Goal: Communication & Community: Answer question/provide support

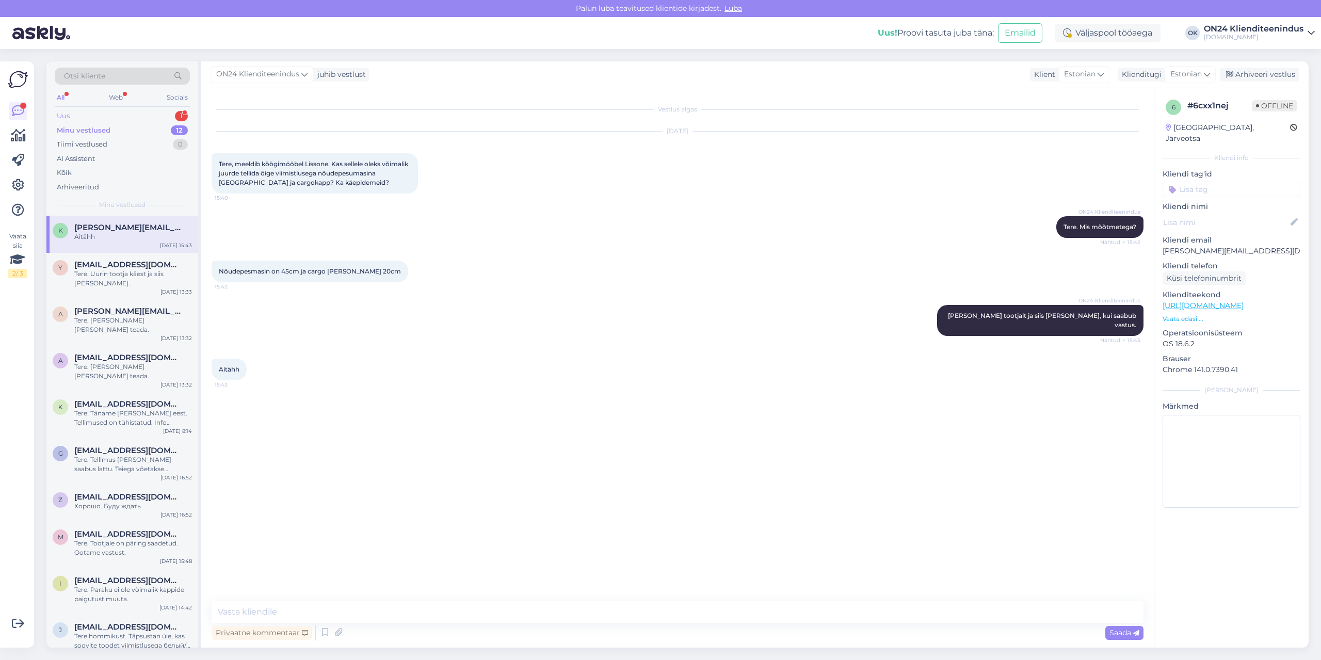
click at [81, 115] on div "Uus 1" at bounding box center [122, 116] width 135 height 14
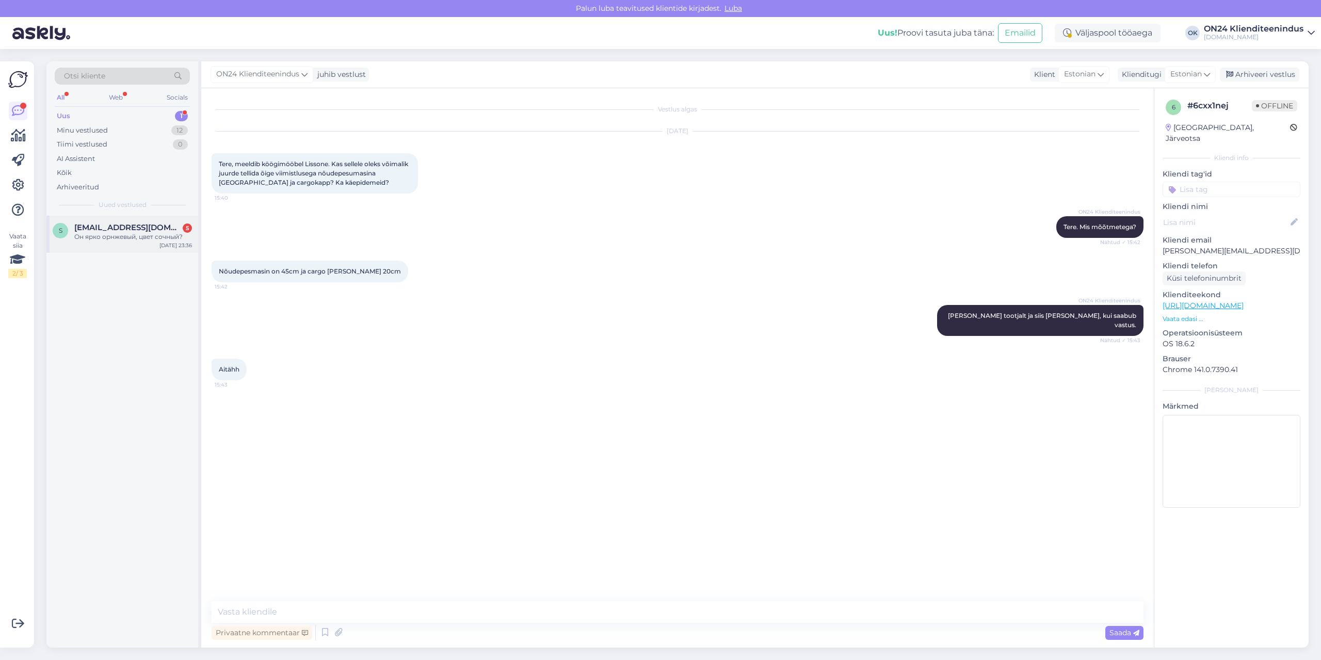
click at [102, 244] on div "s [EMAIL_ADDRESS][DOMAIN_NAME] 5 Он ярко орнжевый, цвет сочный? [DATE] 23:36" at bounding box center [122, 234] width 152 height 37
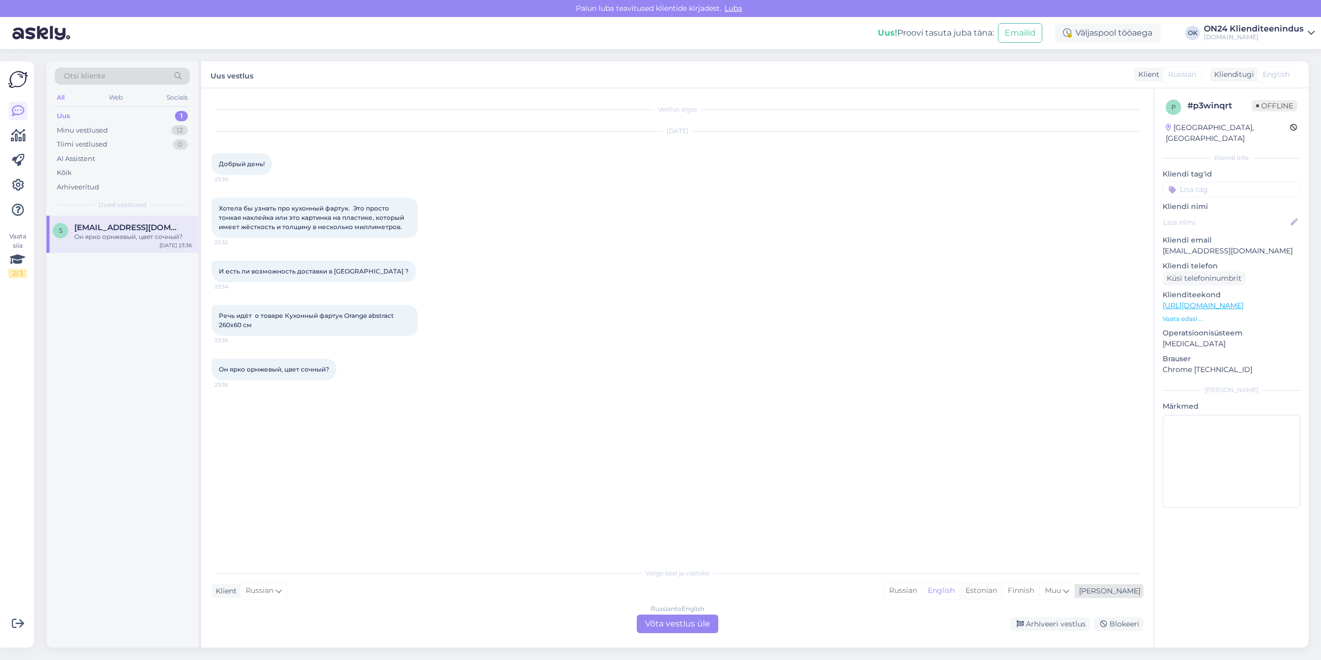
click at [1002, 595] on div "Estonian" at bounding box center [981, 590] width 42 height 15
click at [708, 620] on div "Russian to Estonian Võta vestlus üle" at bounding box center [678, 624] width 82 height 19
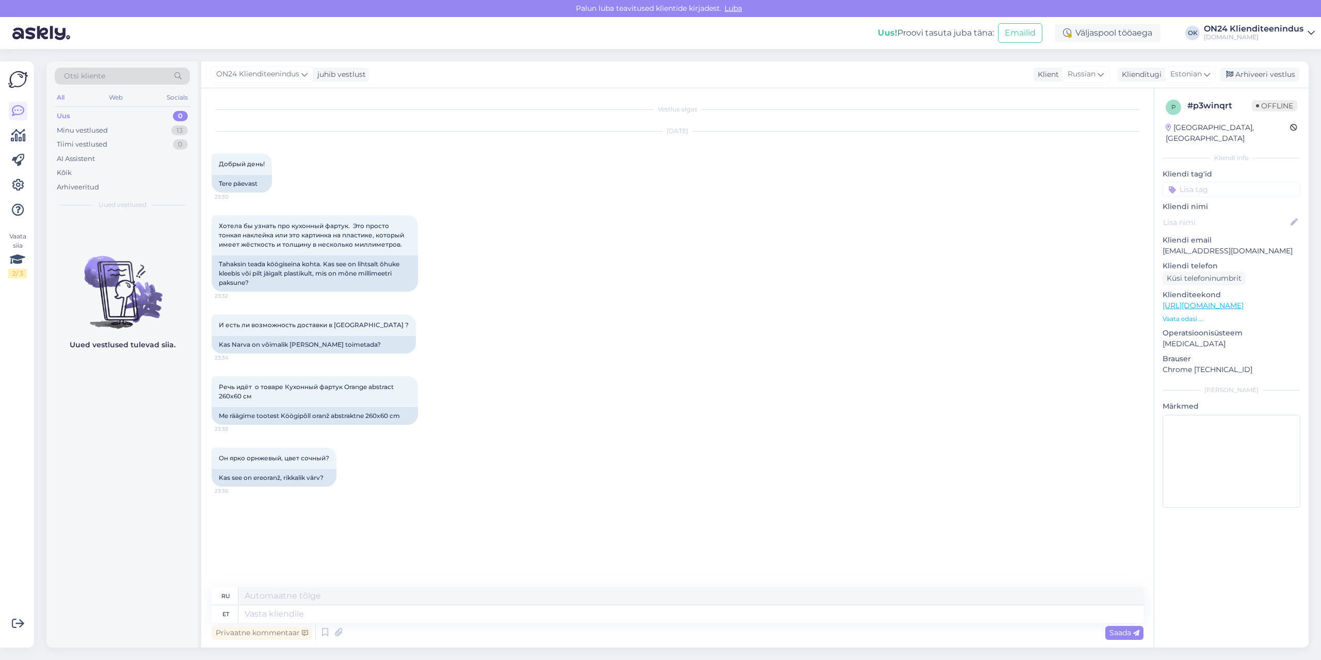
click at [1180, 314] on p "Vaata edasi ..." at bounding box center [1232, 318] width 138 height 9
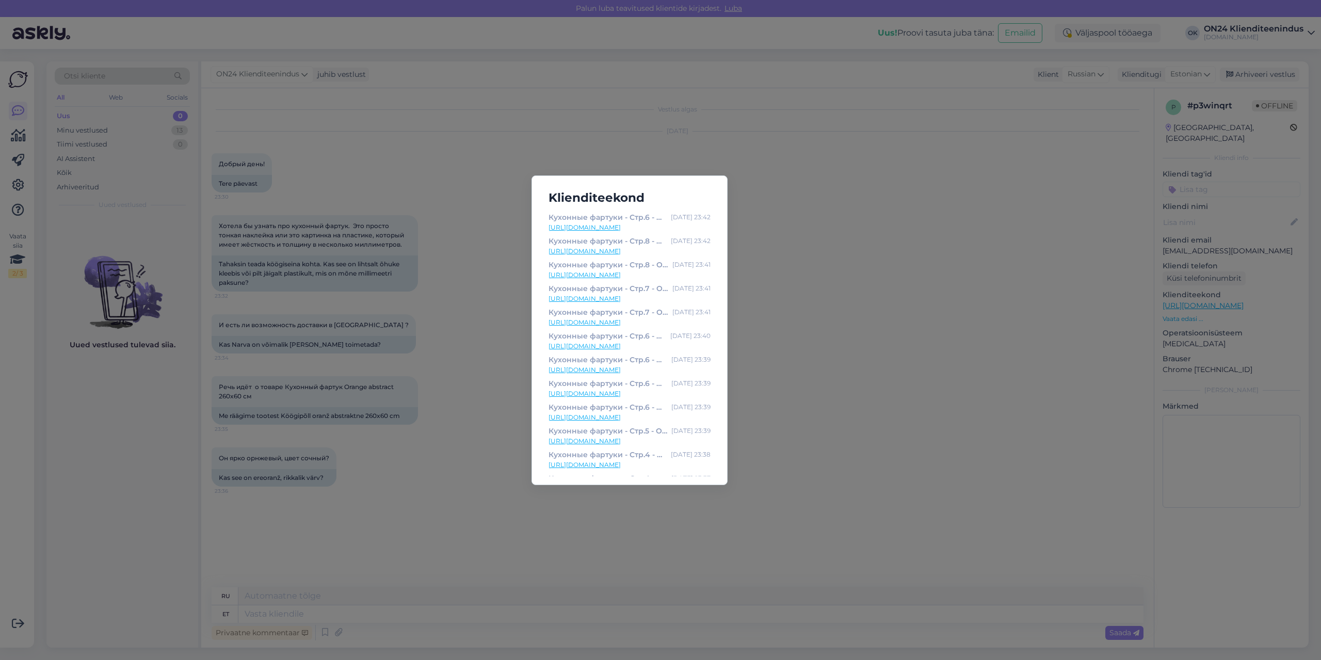
click at [626, 229] on link "[URL][DOMAIN_NAME]" at bounding box center [630, 227] width 162 height 9
click at [451, 271] on div "Klienditeekond Кухонные фартуки - Стр.6 - ON24 Home & Living [DATE] 23:42 [URL]…" at bounding box center [660, 330] width 1321 height 660
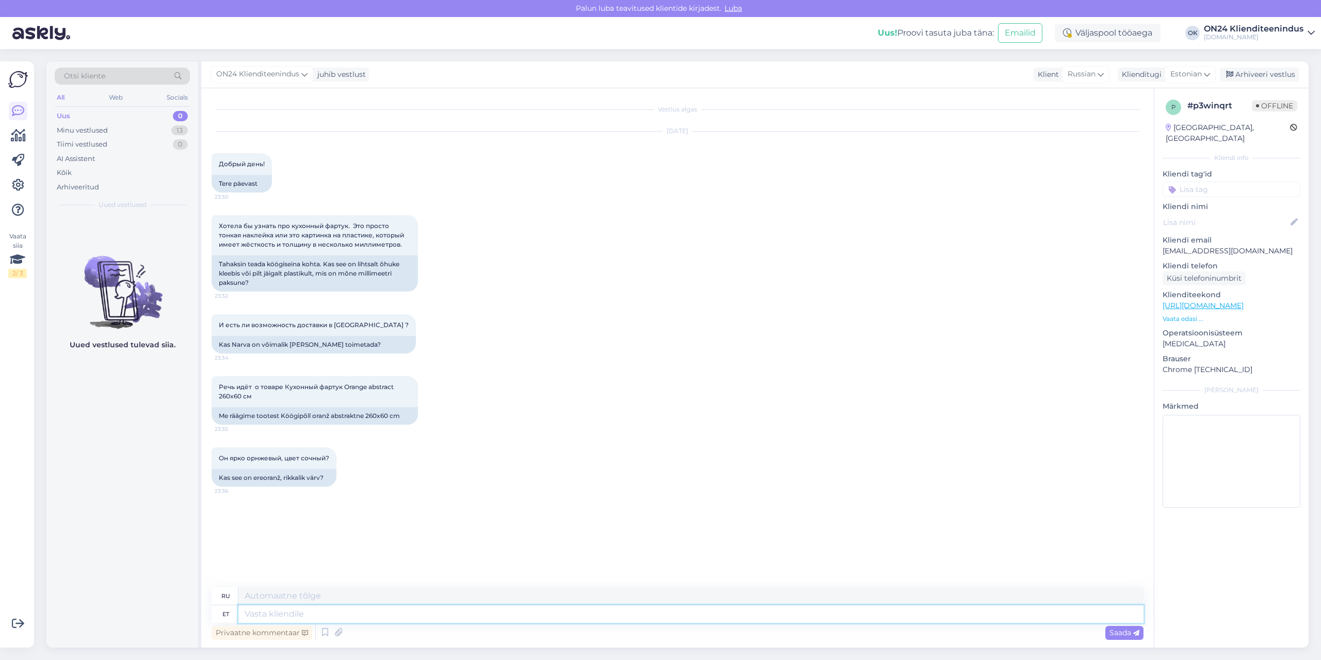
click at [366, 617] on textarea at bounding box center [690, 614] width 905 height 18
type textarea "Tere."
type textarea "Привет."
type textarea "Tere. See o"
type textarea "Привет. Это"
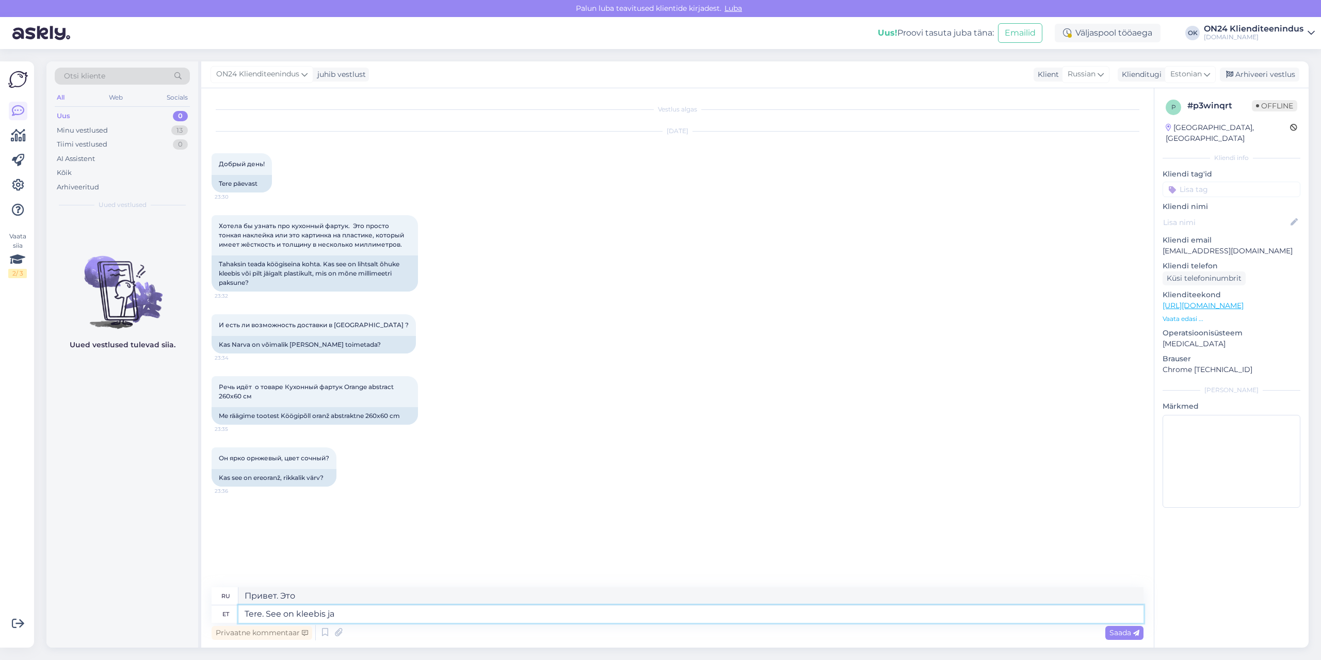
type textarea "Tere. See on kleebis ja"
type textarea "Привет. Это наклейка."
type textarea "Tere. See on kleebis ja toimetame"
type textarea "Здравствуйте. Это наклейка, и мы доставим её."
type textarea "Tere. See on kleebis ja toimetame igalepoole"
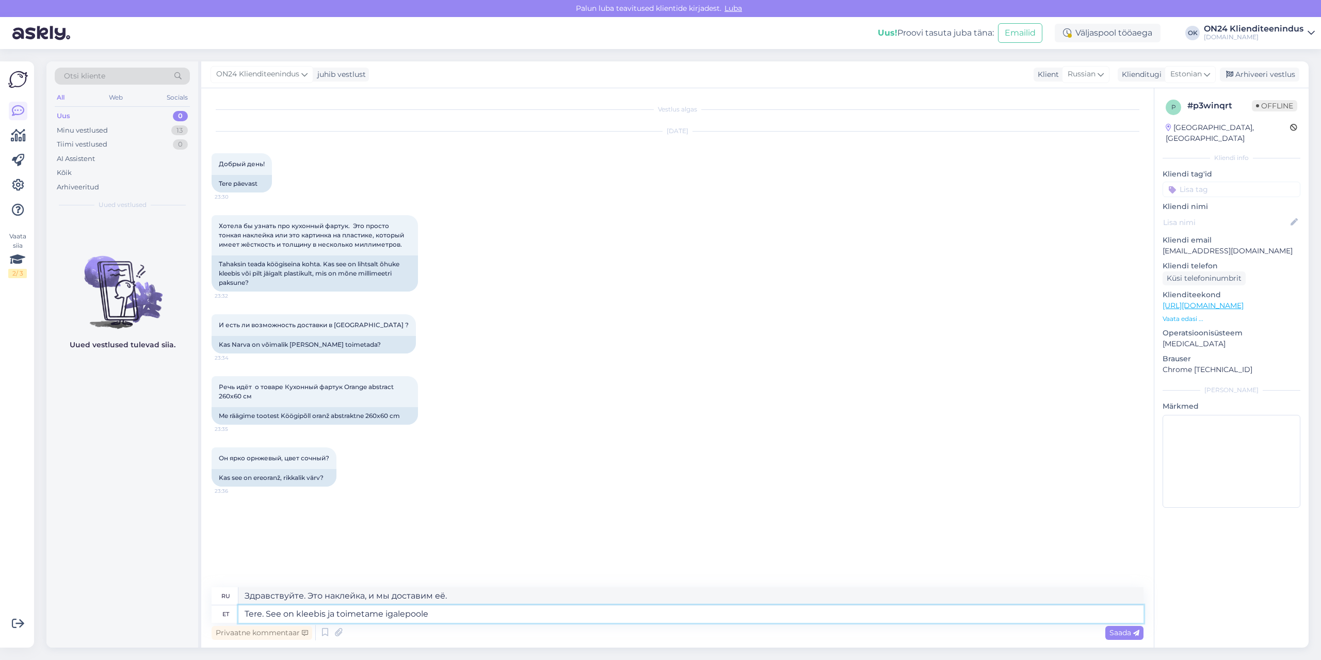
type textarea "Здравствуйте. Это наклейка, и мы доставляем её куда угодно."
type textarea "Tere. See on kleebis ja toimetame igalepoole [GEOGRAPHIC_DATA]."
type textarea "Здравствуйте. Это наклейка, и мы доставляем её в любую точку [GEOGRAPHIC_DATA]."
click at [406, 613] on textarea "Tere. See on kleebis ja toimetame igalepoole [GEOGRAPHIC_DATA]." at bounding box center [690, 614] width 905 height 18
type textarea "Tere. See on kleebis ja toimetame igale [PERSON_NAME] [GEOGRAPHIC_DATA]."
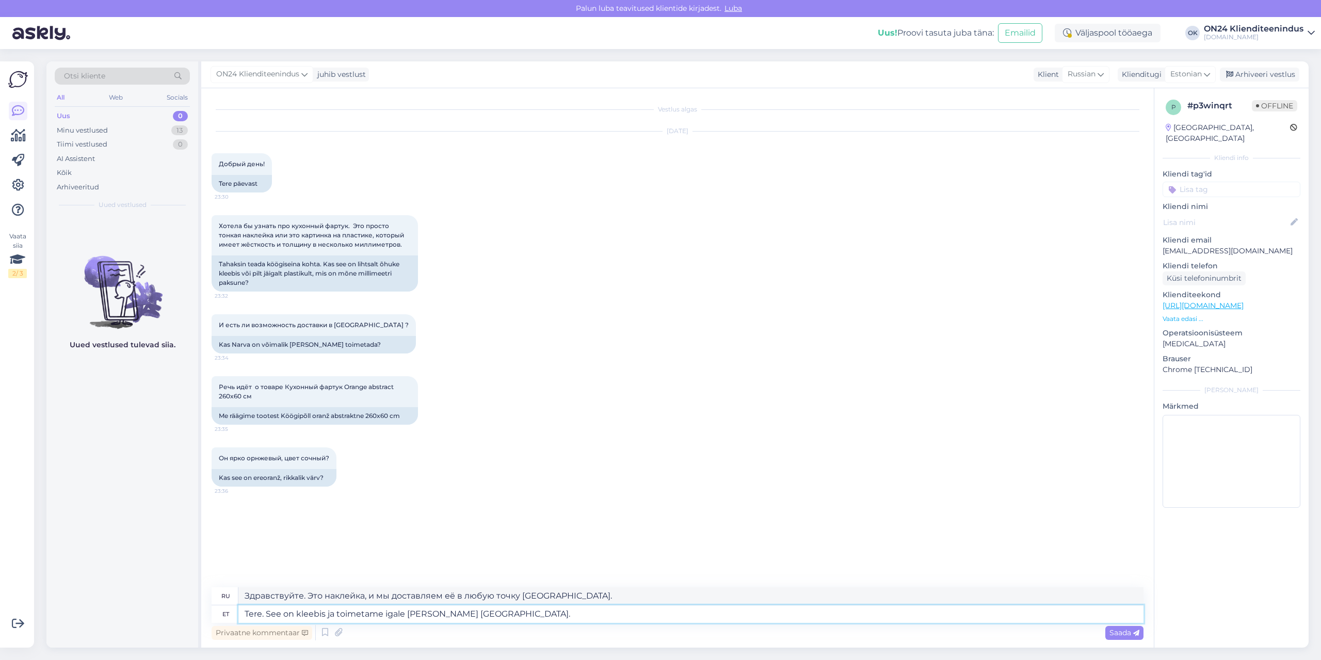
click at [464, 616] on textarea "Tere. See on kleebis ja toimetame igale [PERSON_NAME] [GEOGRAPHIC_DATA]." at bounding box center [690, 614] width 905 height 18
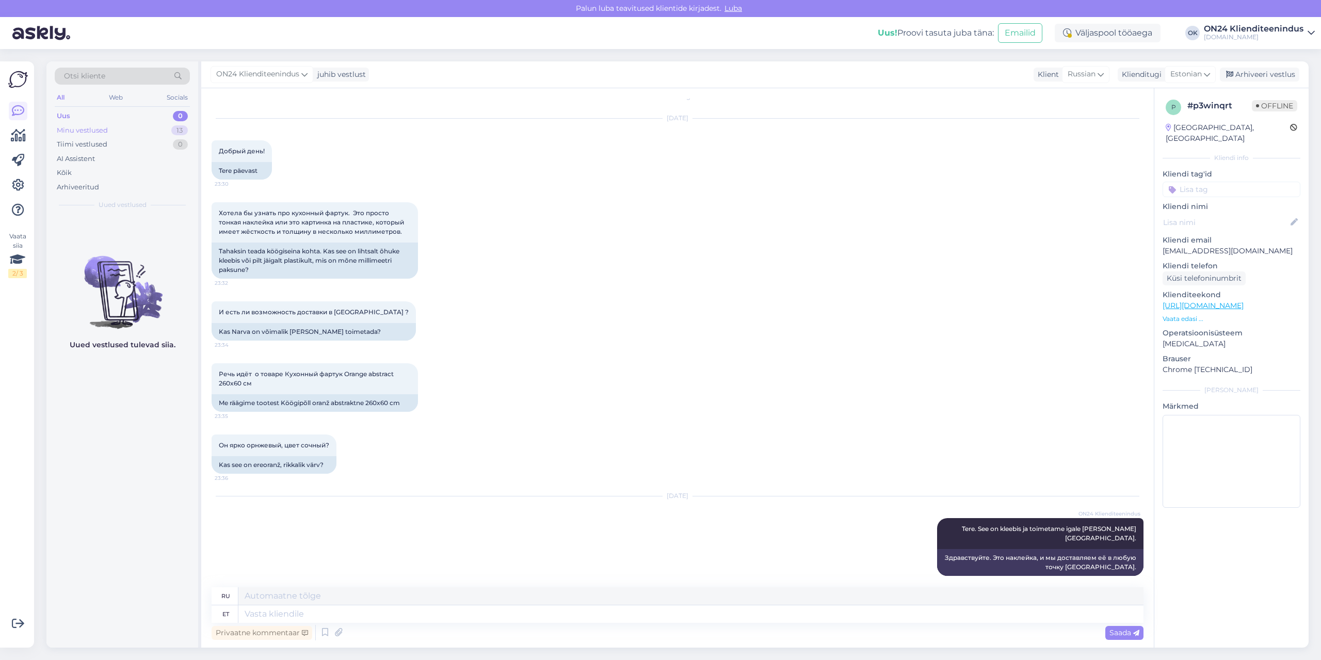
click at [130, 127] on div "Minu vestlused 13" at bounding box center [122, 130] width 135 height 14
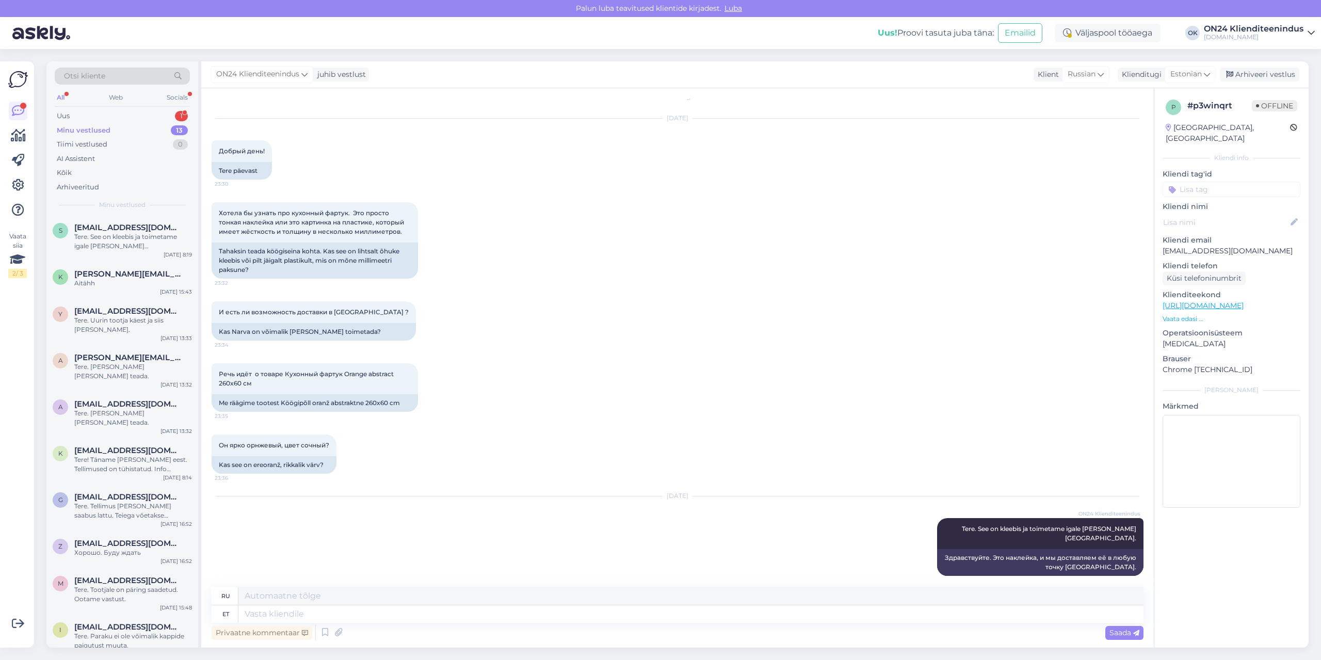
click at [111, 135] on div "Minu vestlused 13" at bounding box center [122, 130] width 135 height 14
click at [111, 227] on span "[EMAIL_ADDRESS][DOMAIN_NAME]" at bounding box center [127, 227] width 107 height 9
click at [116, 273] on span "[PERSON_NAME][EMAIL_ADDRESS][DOMAIN_NAME]" at bounding box center [127, 273] width 107 height 9
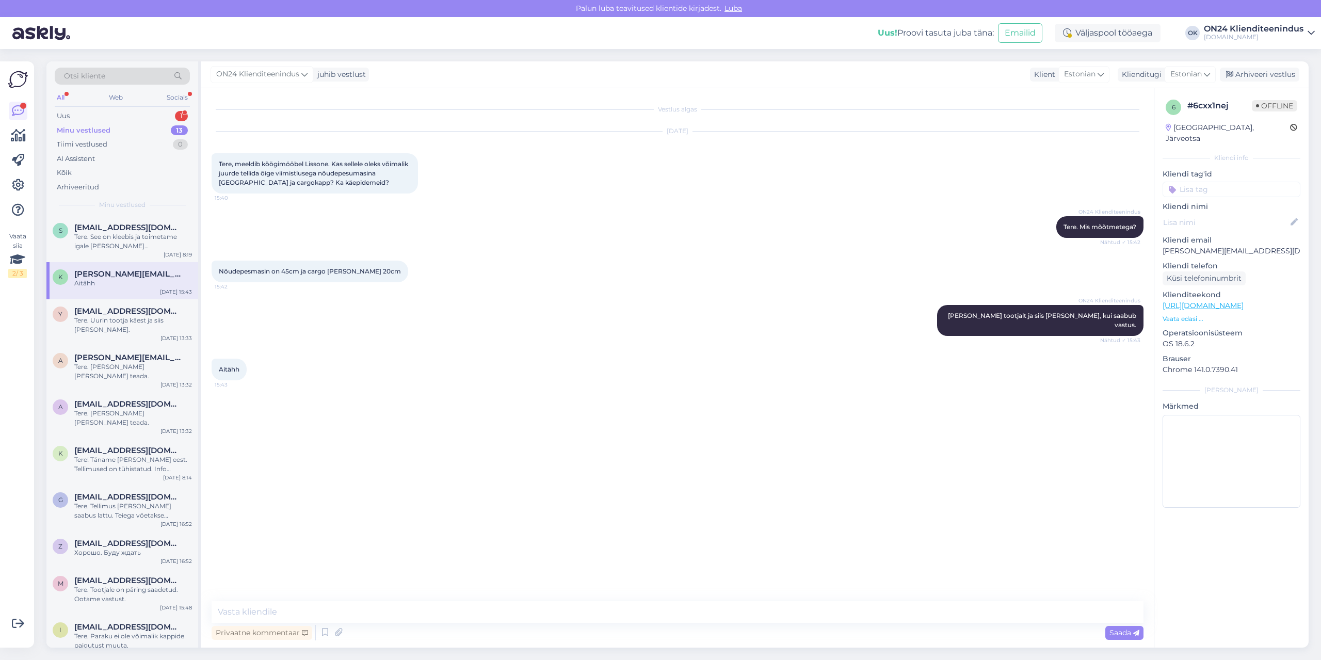
scroll to position [0, 0]
click at [111, 314] on span "[EMAIL_ADDRESS][DOMAIN_NAME]" at bounding box center [127, 311] width 107 height 9
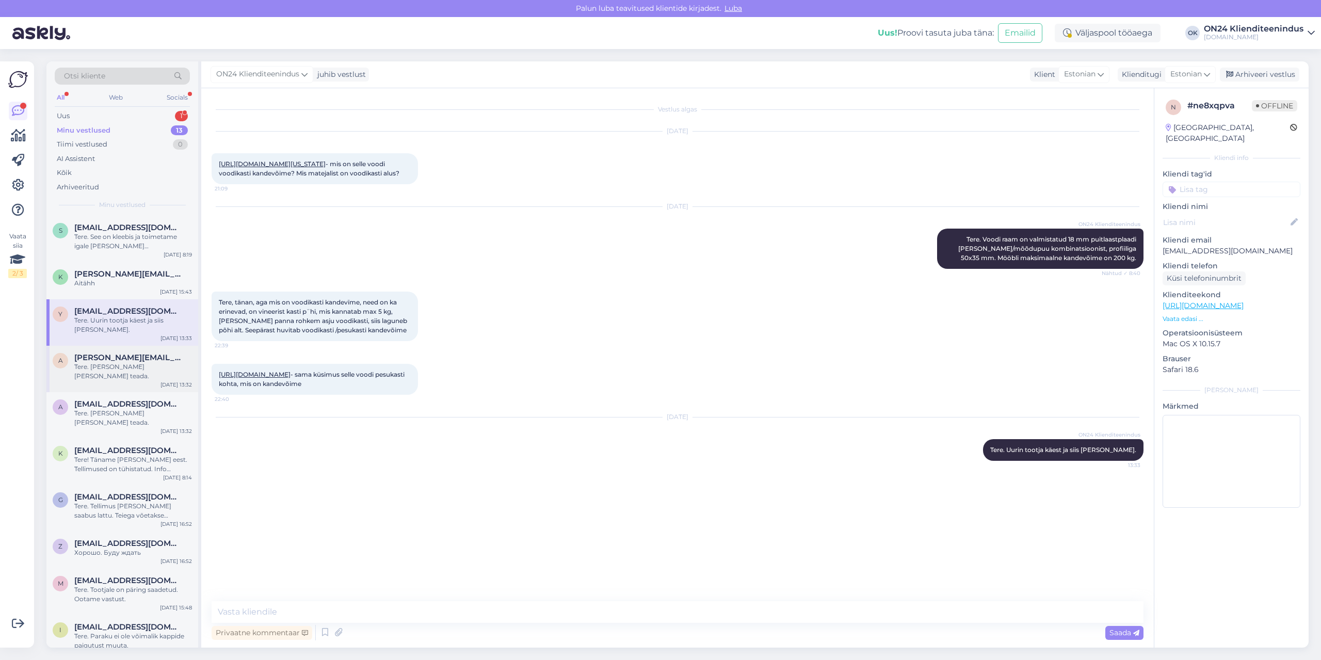
click at [109, 381] on div "a [PERSON_NAME][EMAIL_ADDRESS][PERSON_NAME][DOMAIN_NAME] Tere. [PERSON_NAME] [P…" at bounding box center [122, 369] width 152 height 46
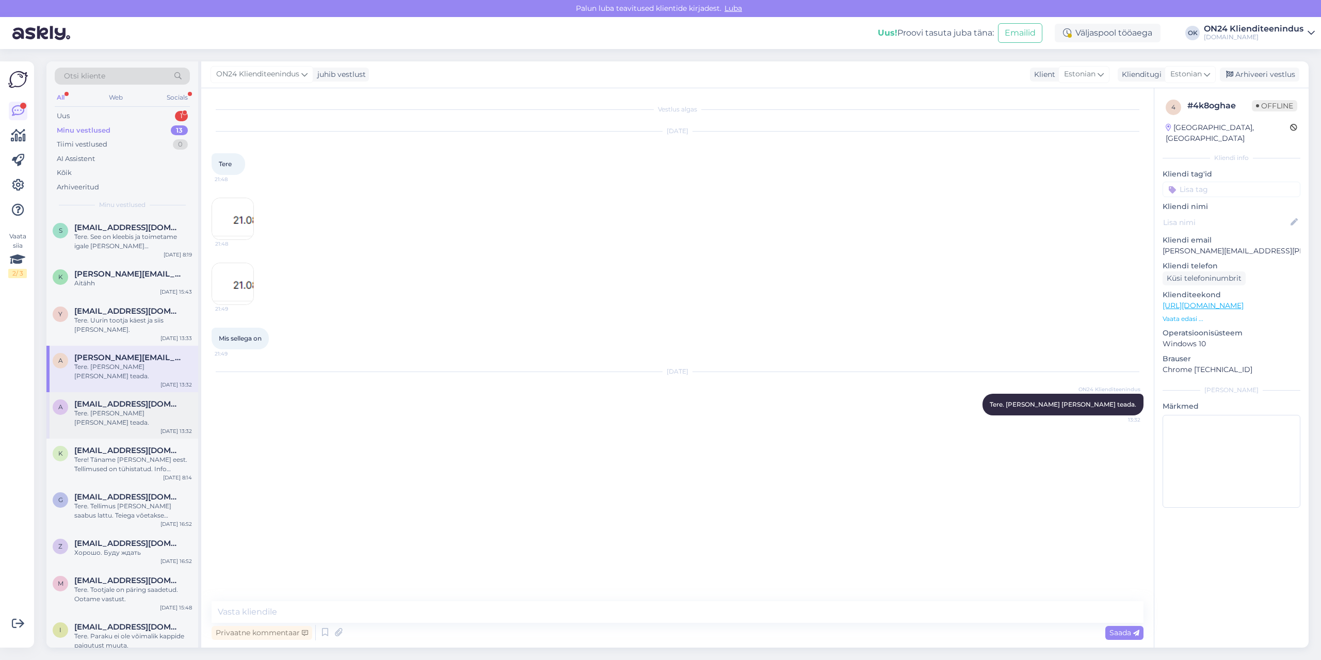
click at [99, 411] on div "A [EMAIL_ADDRESS][DOMAIN_NAME] Tere. [PERSON_NAME] [PERSON_NAME] teada. [DATE] …" at bounding box center [122, 415] width 152 height 46
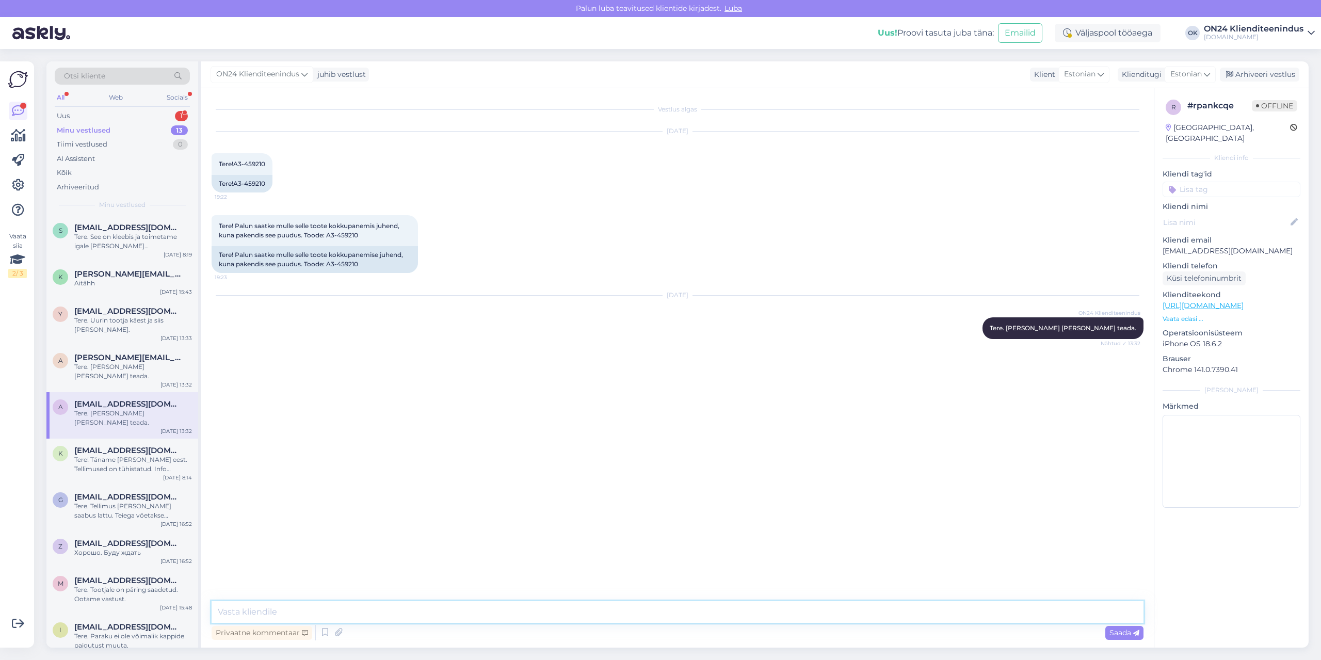
drag, startPoint x: 385, startPoint y: 614, endPoint x: 373, endPoint y: 613, distance: 13.0
click at [385, 614] on textarea at bounding box center [678, 612] width 932 height 22
type textarea "Tere. Kokkupaneku juhend lisatud."
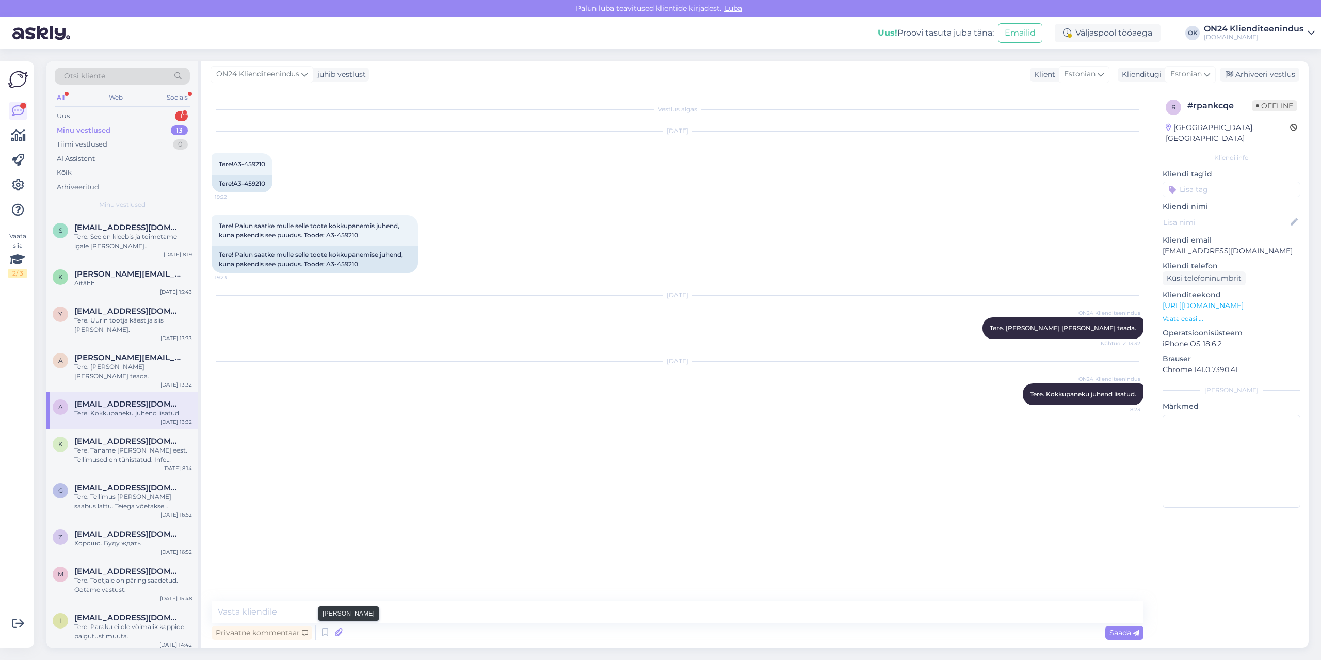
click at [336, 633] on icon at bounding box center [338, 632] width 14 height 15
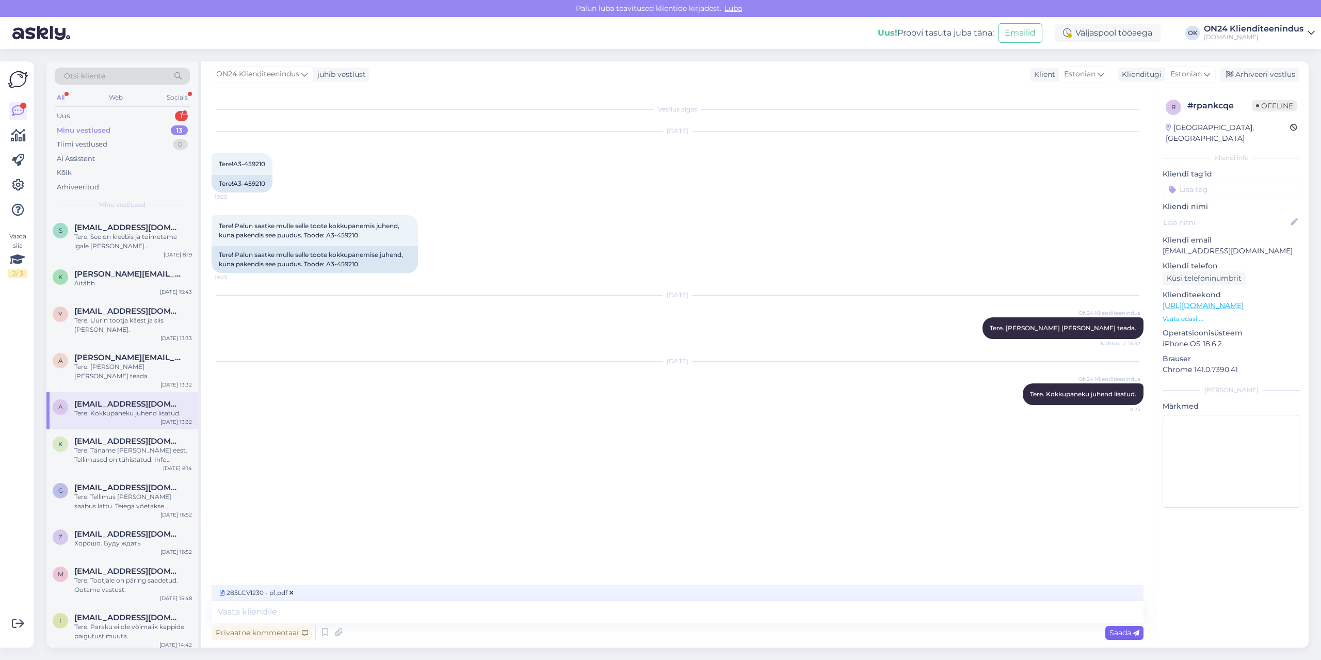
click at [1115, 633] on span "Saada" at bounding box center [1125, 632] width 30 height 9
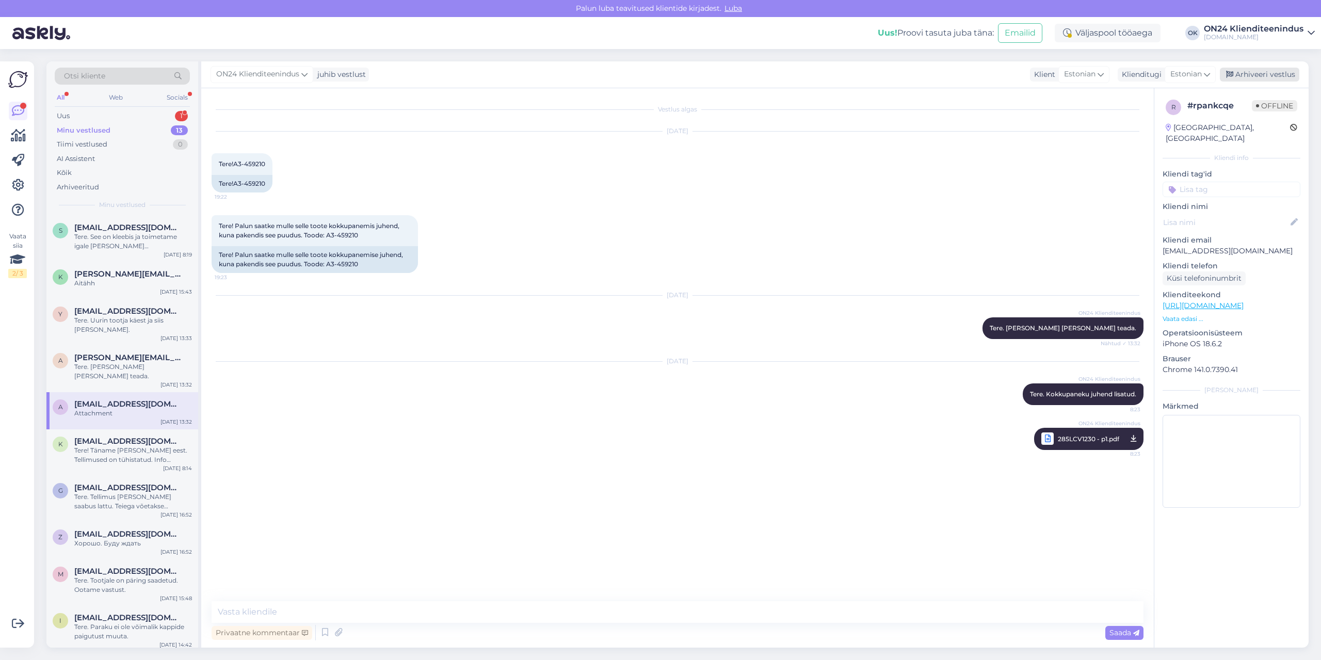
click at [1246, 72] on div "Arhiveeri vestlus" at bounding box center [1259, 75] width 79 height 14
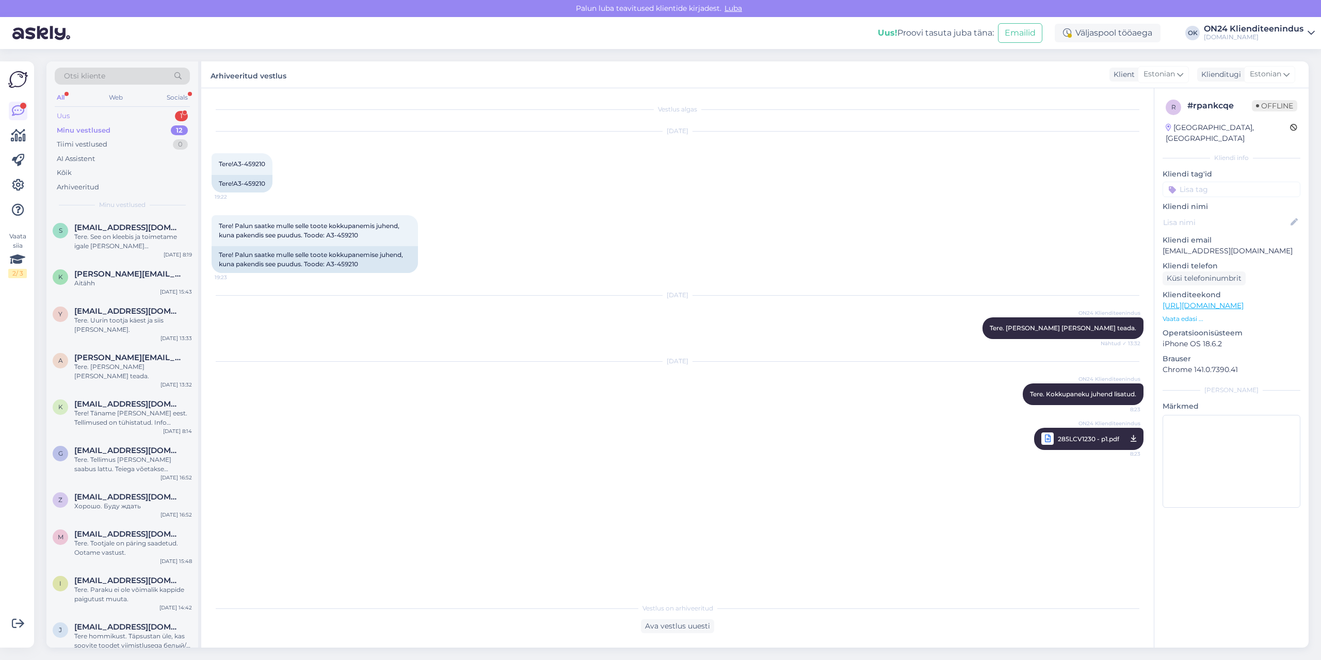
click at [98, 114] on div "Uus 1" at bounding box center [122, 116] width 135 height 14
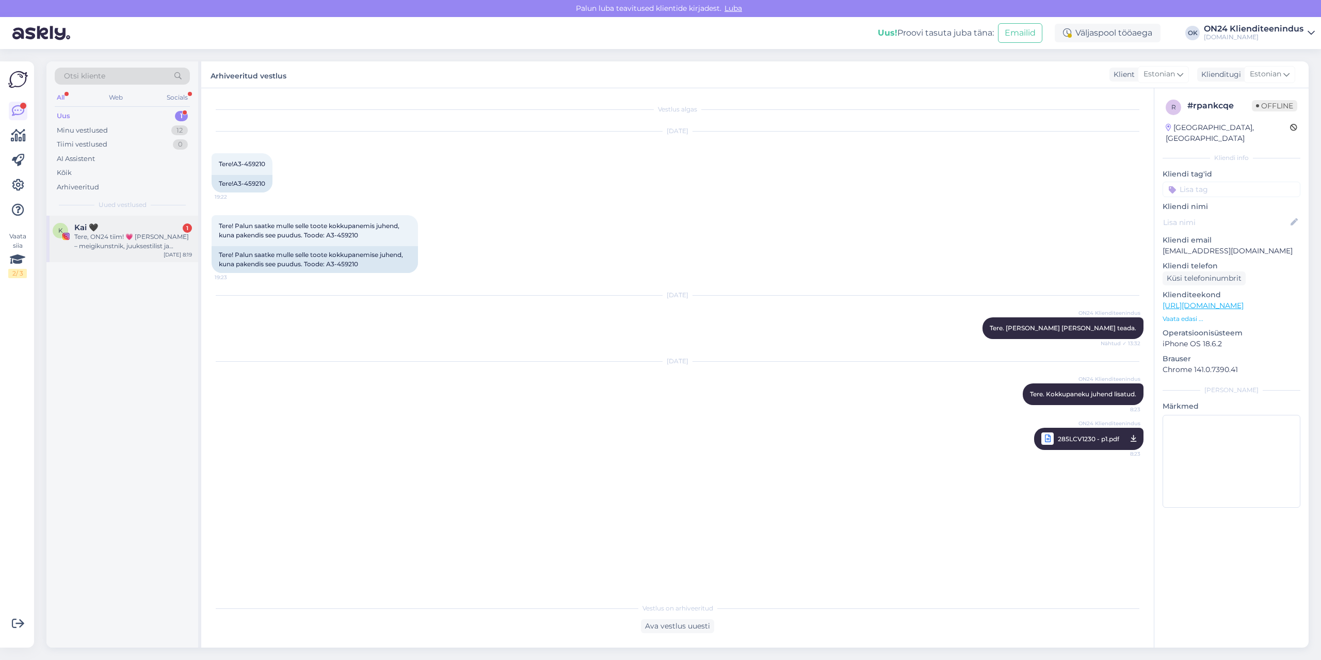
click at [118, 243] on div "Tere, ON24 tiim! 💗 [PERSON_NAME] – meigikunstnik, juuksestilist ja fotograaf. H…" at bounding box center [133, 241] width 118 height 19
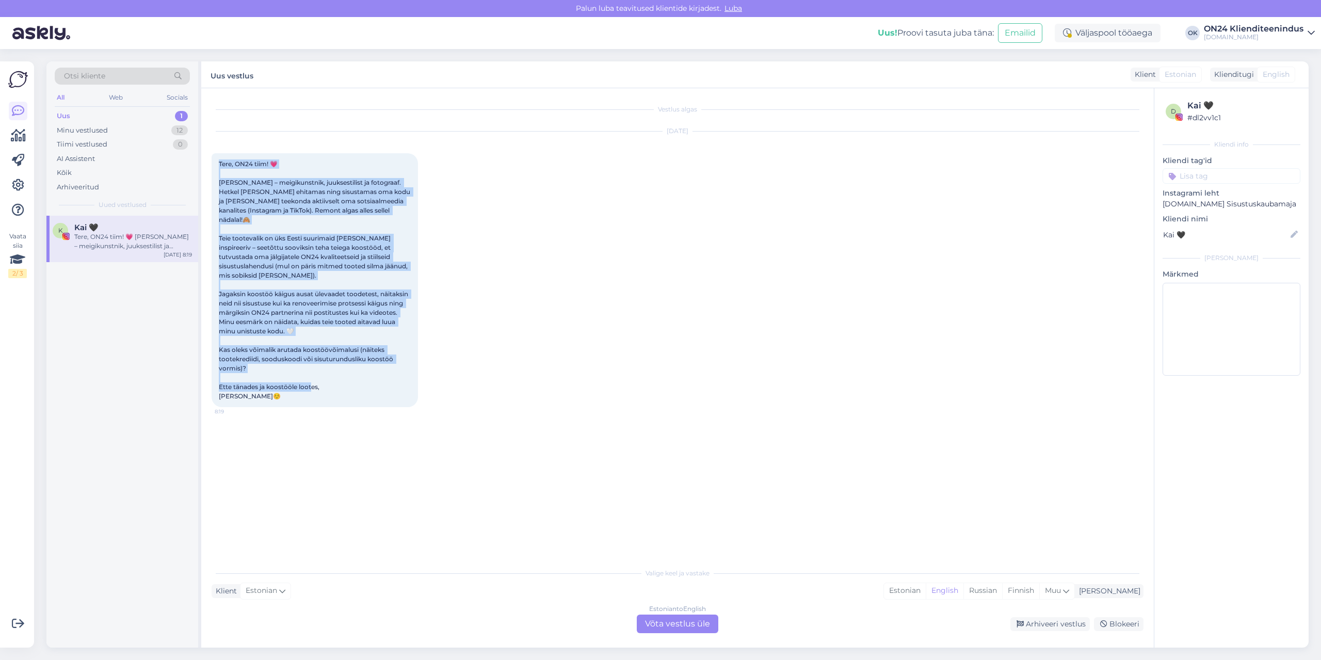
drag, startPoint x: 297, startPoint y: 386, endPoint x: 211, endPoint y: 165, distance: 237.8
click at [211, 165] on div "Vestlus algas [DATE] Tere, ON24 tiim! 💗 [PERSON_NAME] – meigikunstnik, juuksest…" at bounding box center [677, 367] width 953 height 559
copy span "Tere, ON24 tiim! 💗 [PERSON_NAME] – meigikunstnik, juuksestilist ja fotograaf. H…"
click at [926, 587] on div "Estonian" at bounding box center [905, 590] width 42 height 15
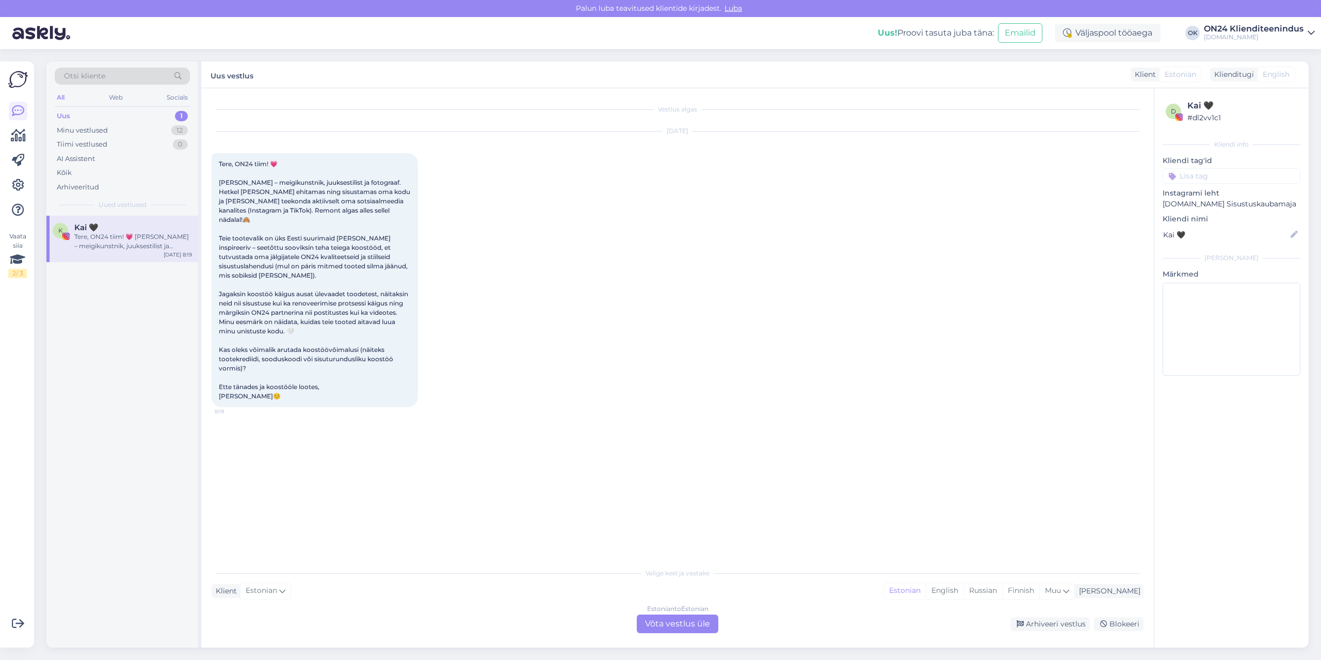
click at [670, 622] on div "Estonian to Estonian Võta vestlus üle" at bounding box center [678, 624] width 82 height 19
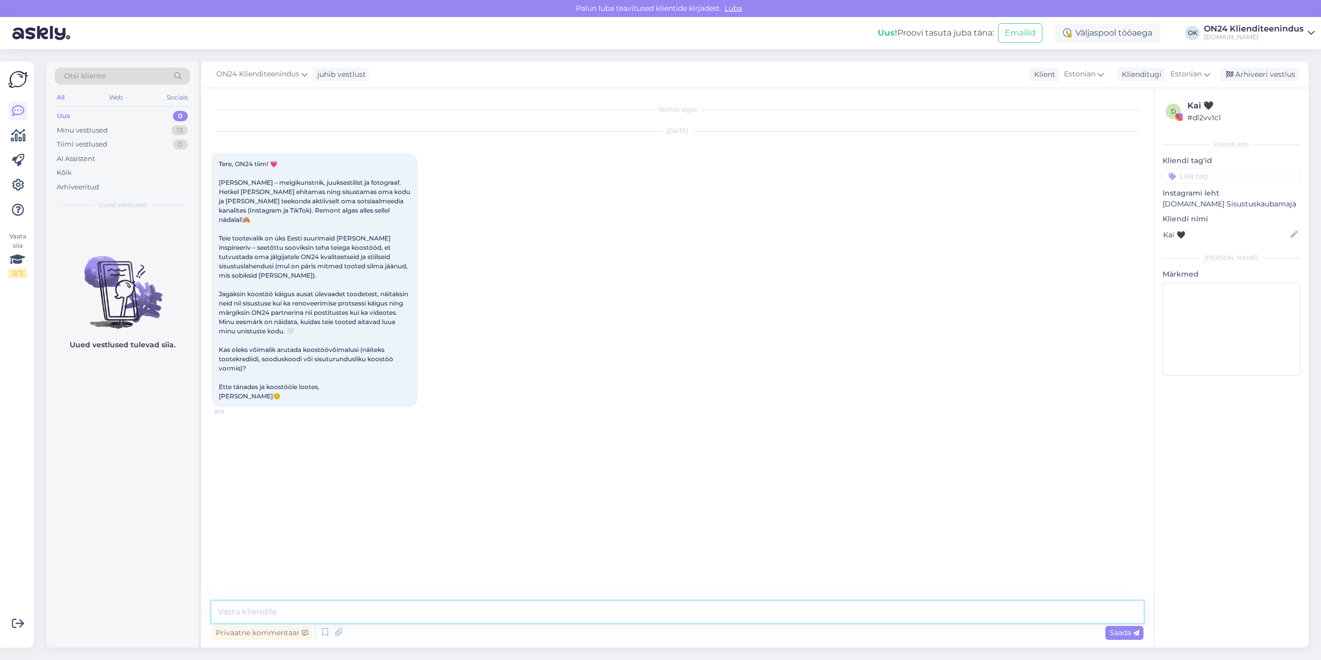
click at [660, 613] on textarea at bounding box center [678, 612] width 932 height 22
type textarea "Tere. Tänud huvi tundmast! Info edastatud turunduse osakonnale. Huvi korral võe…"
click at [124, 123] on div "Minu vestlused 13" at bounding box center [122, 130] width 135 height 14
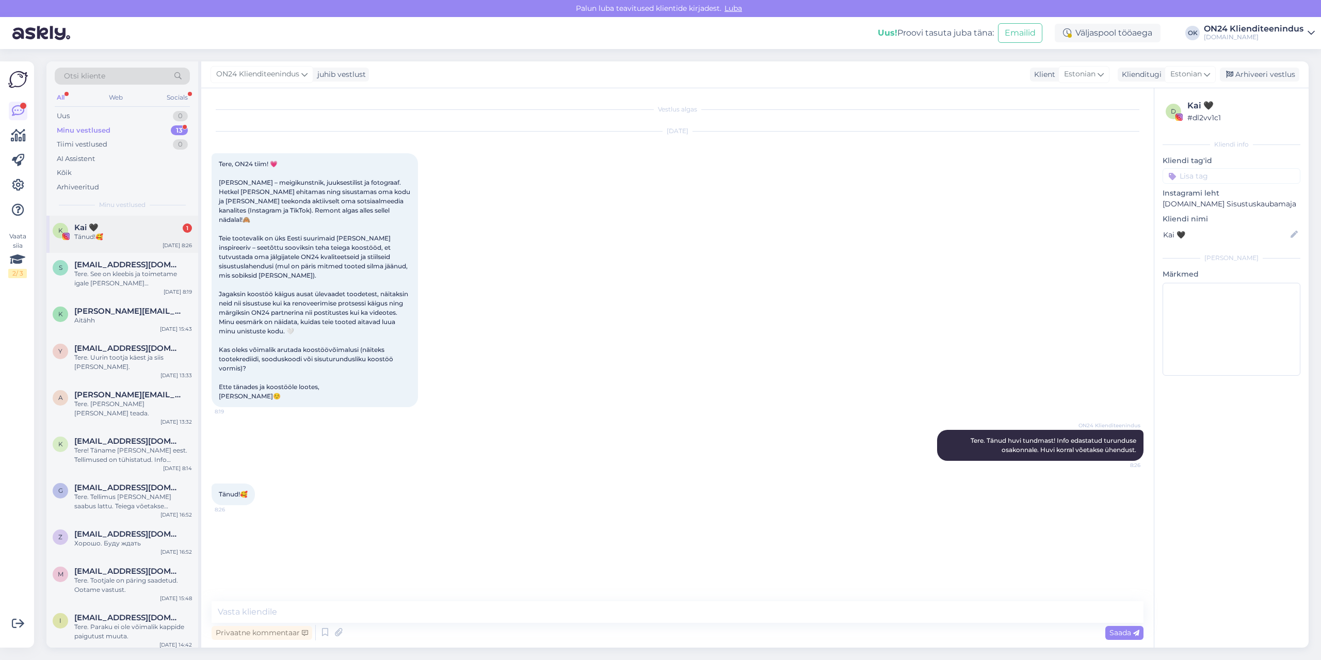
click at [111, 230] on div "Kai 🖤 1" at bounding box center [133, 227] width 118 height 9
